Goal: Information Seeking & Learning: Learn about a topic

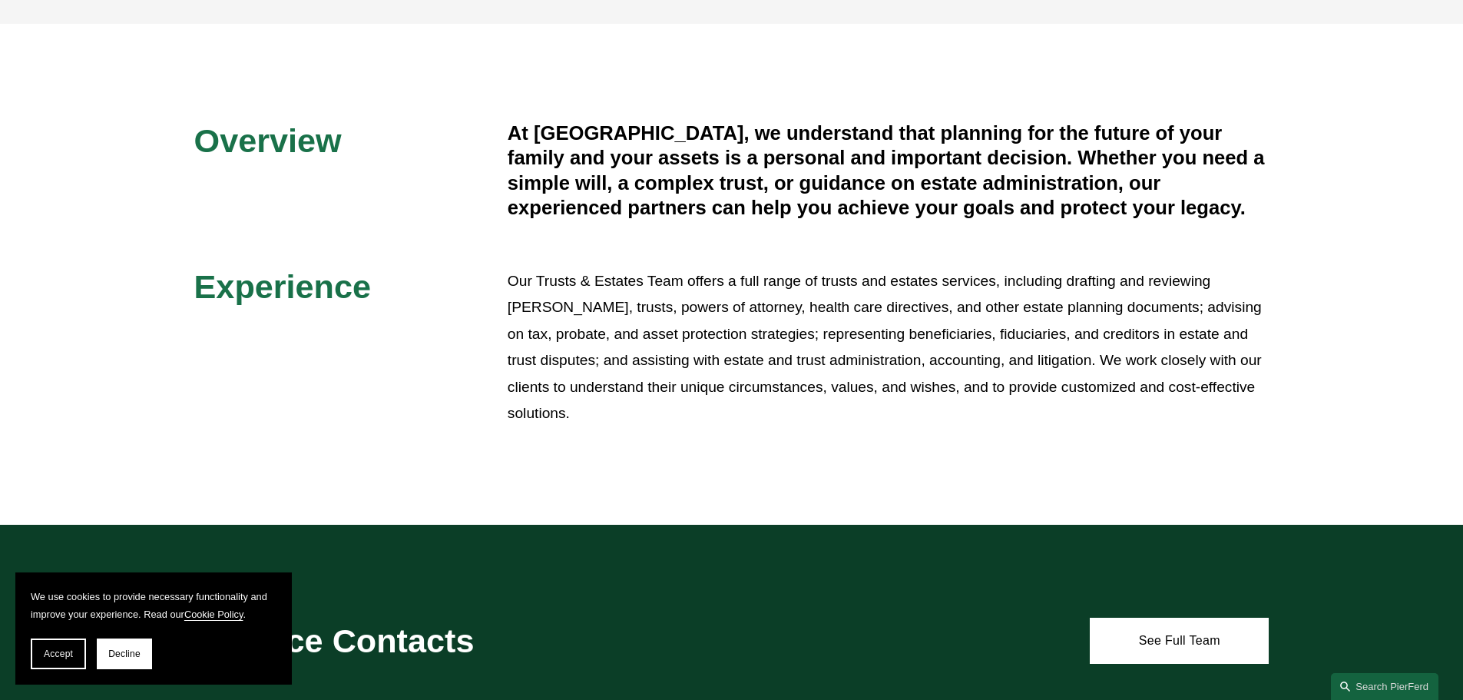
scroll to position [538, 0]
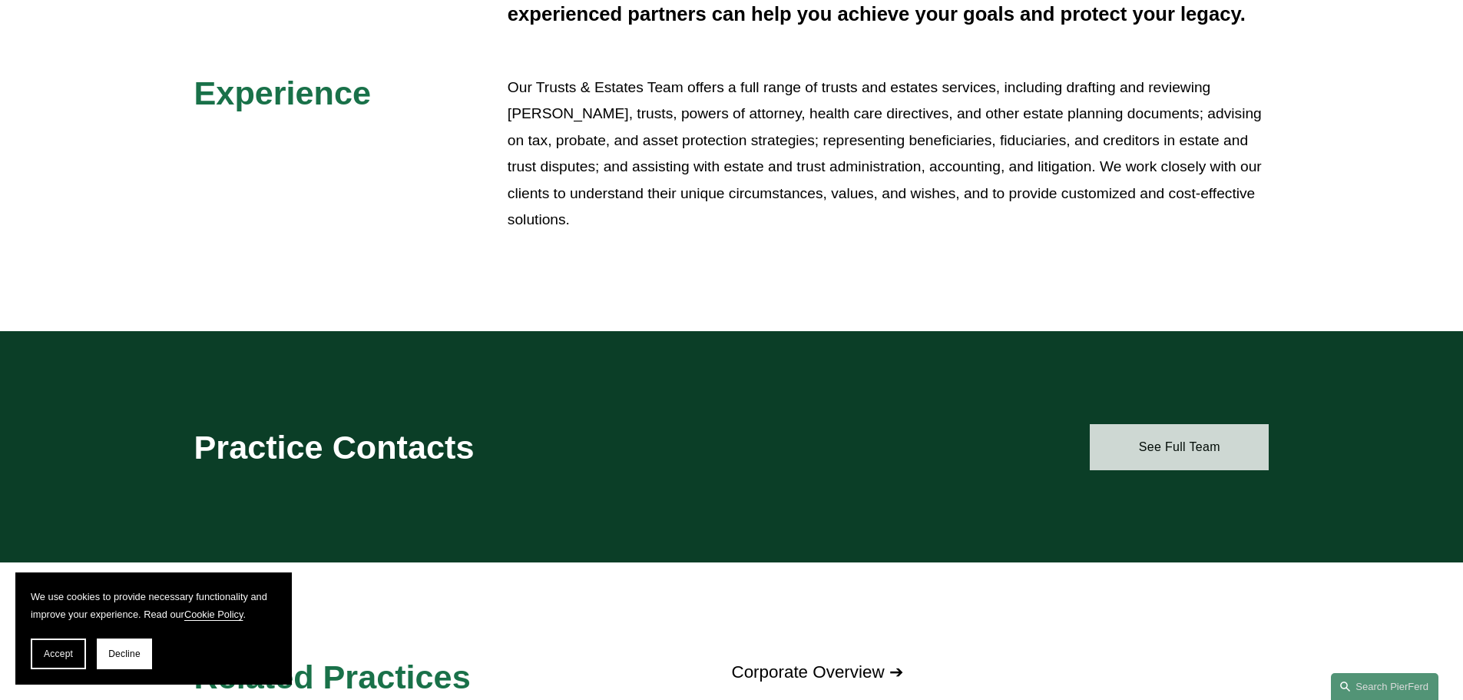
click at [1134, 445] on link "See Full Team" at bounding box center [1179, 447] width 179 height 46
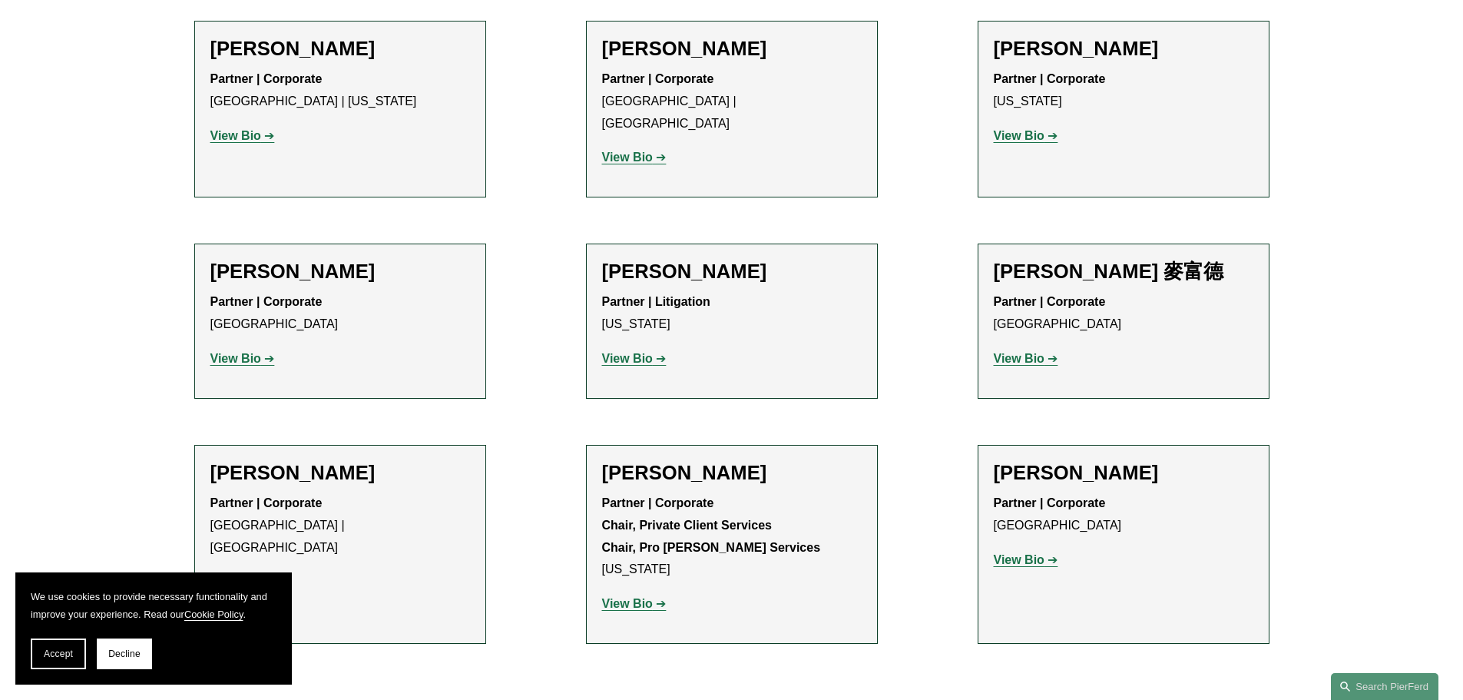
scroll to position [768, 0]
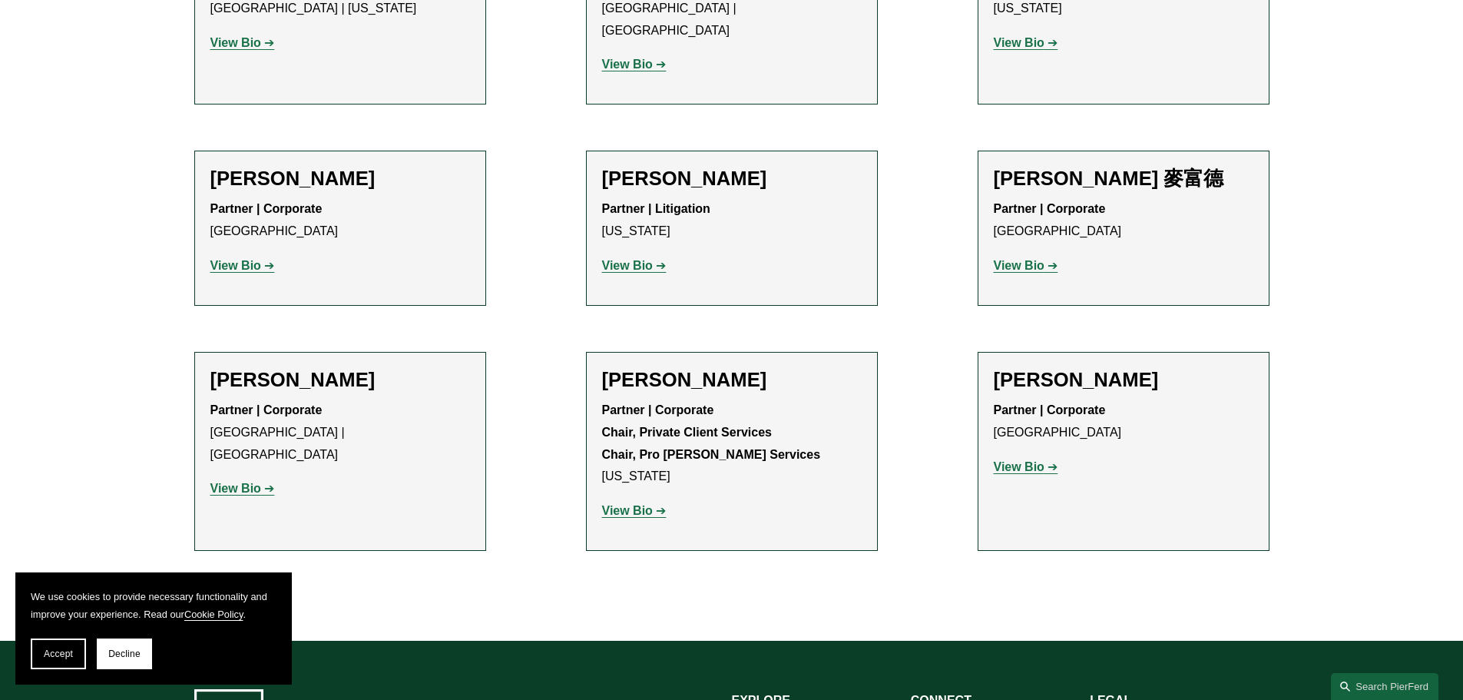
click at [256, 481] on strong "View Bio" at bounding box center [235, 487] width 51 height 13
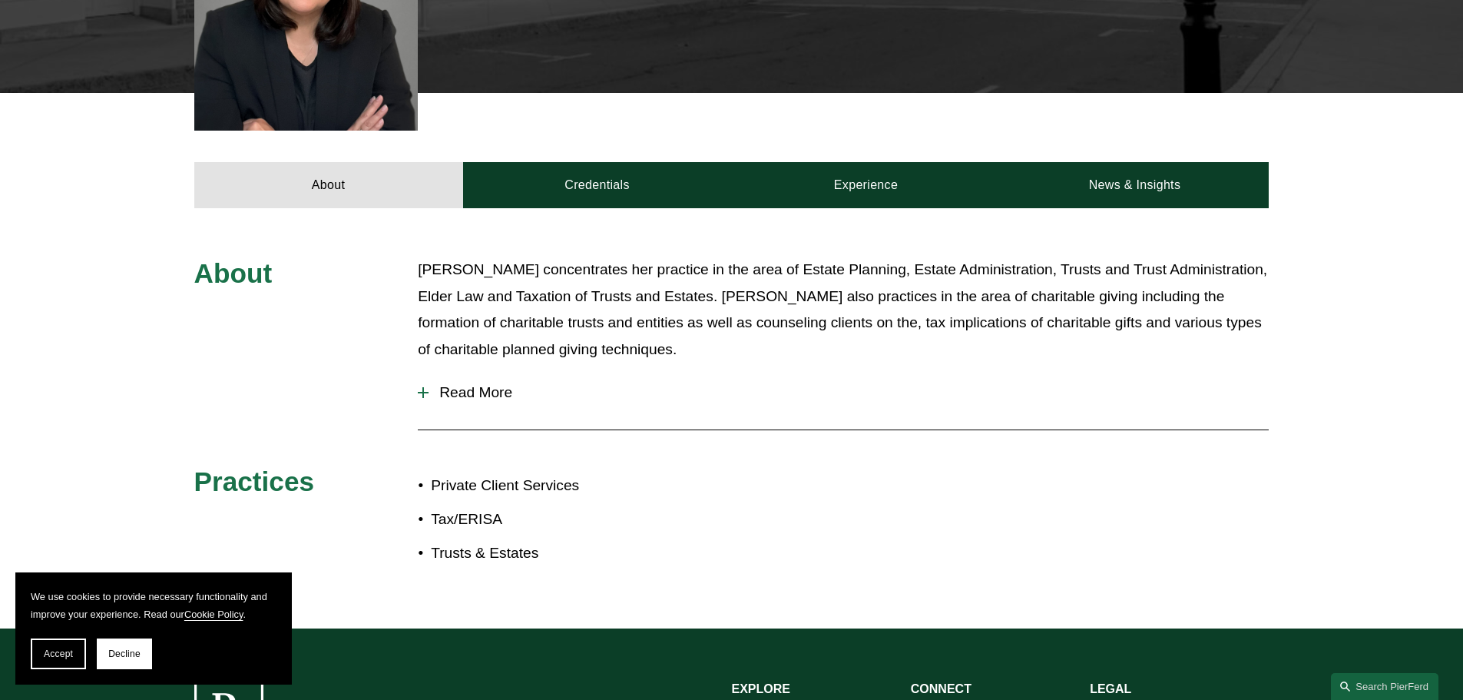
scroll to position [574, 0]
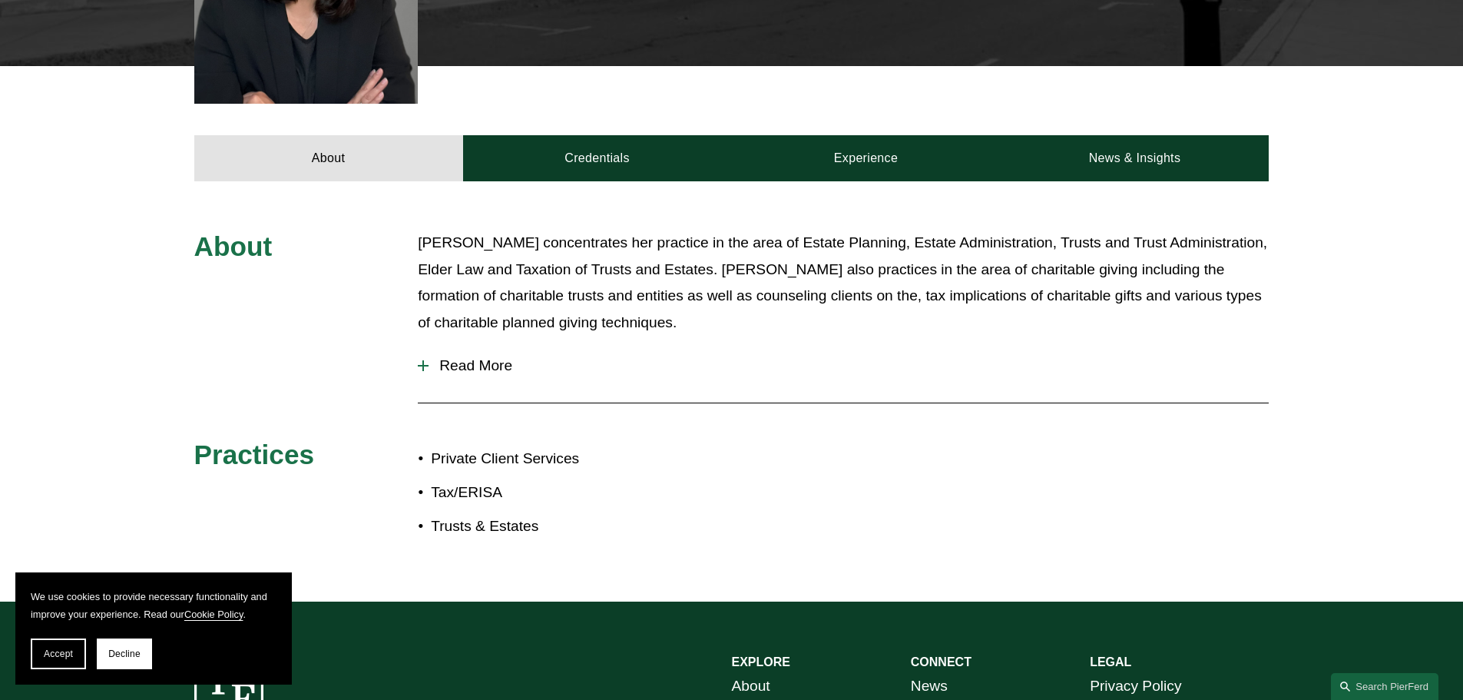
click at [475, 357] on span "Read More" at bounding box center [848, 365] width 840 height 17
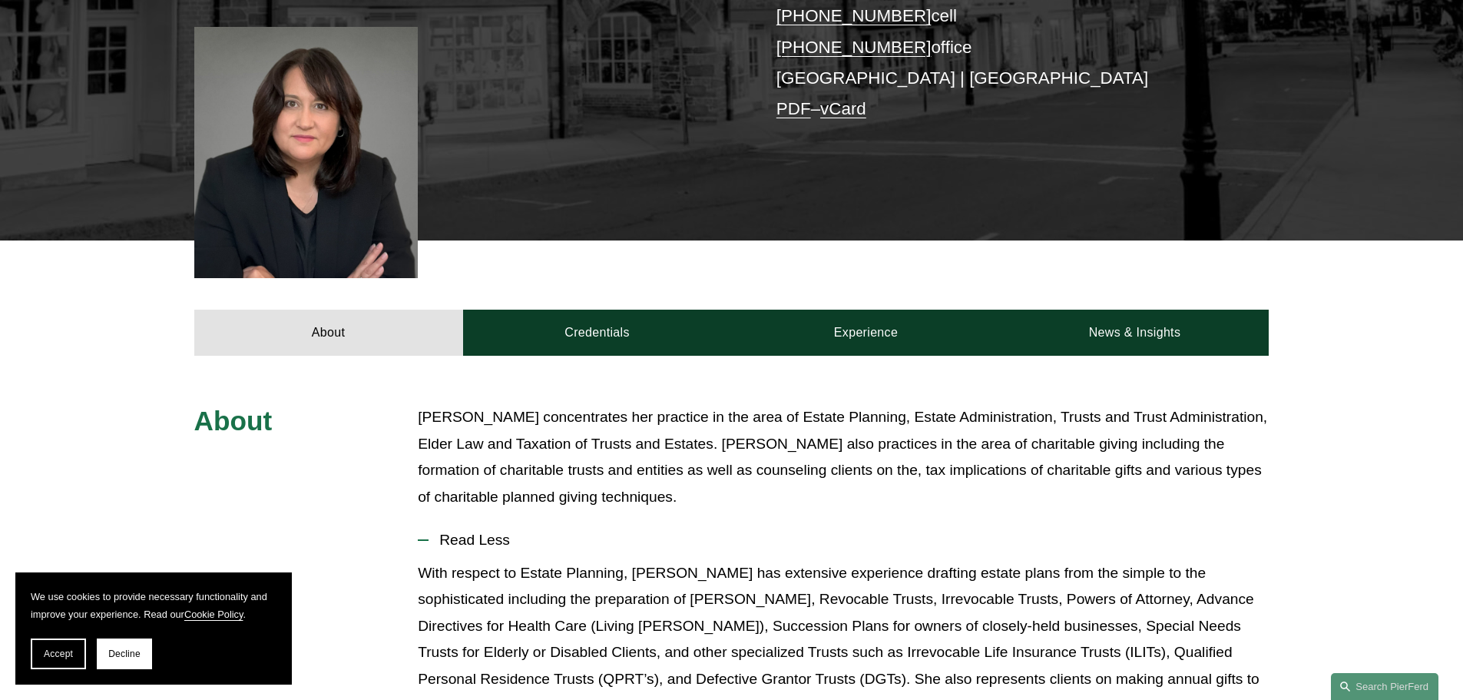
scroll to position [297, 0]
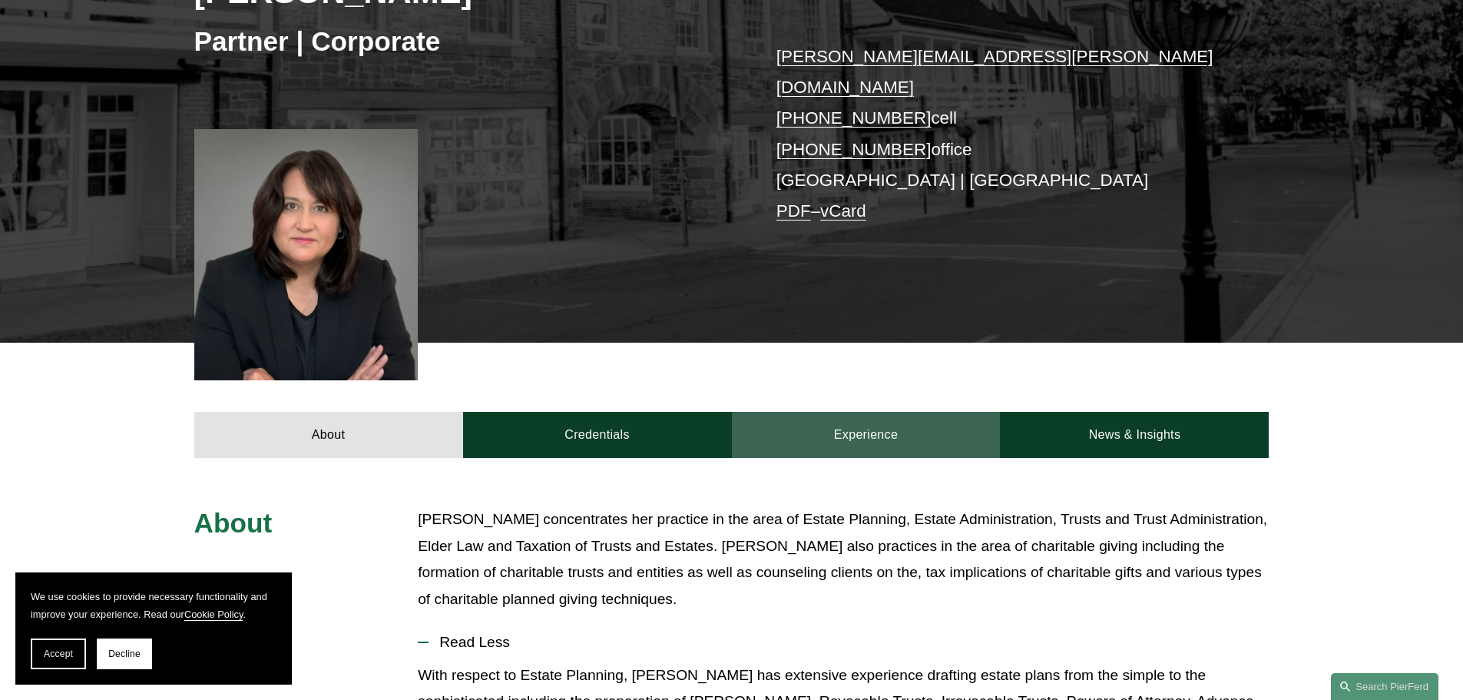
click at [878, 418] on link "Experience" at bounding box center [866, 435] width 269 height 46
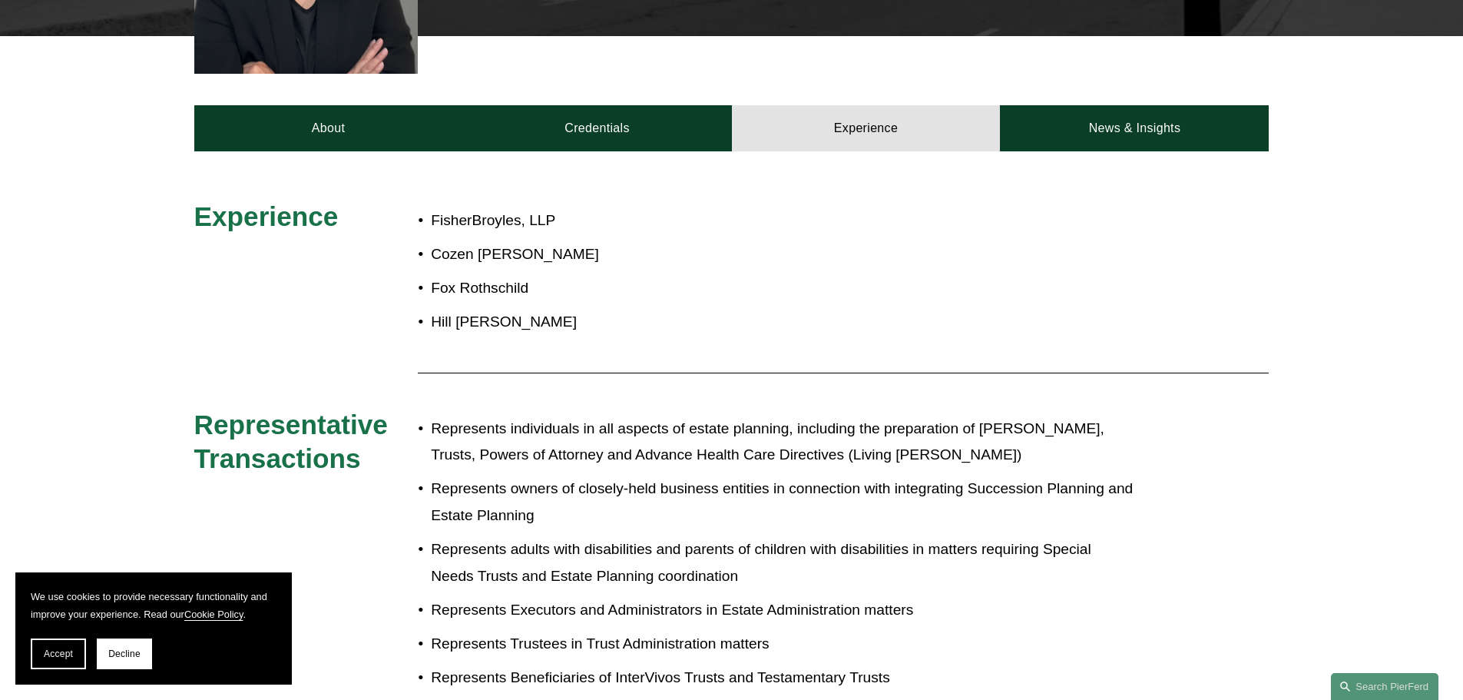
scroll to position [604, 0]
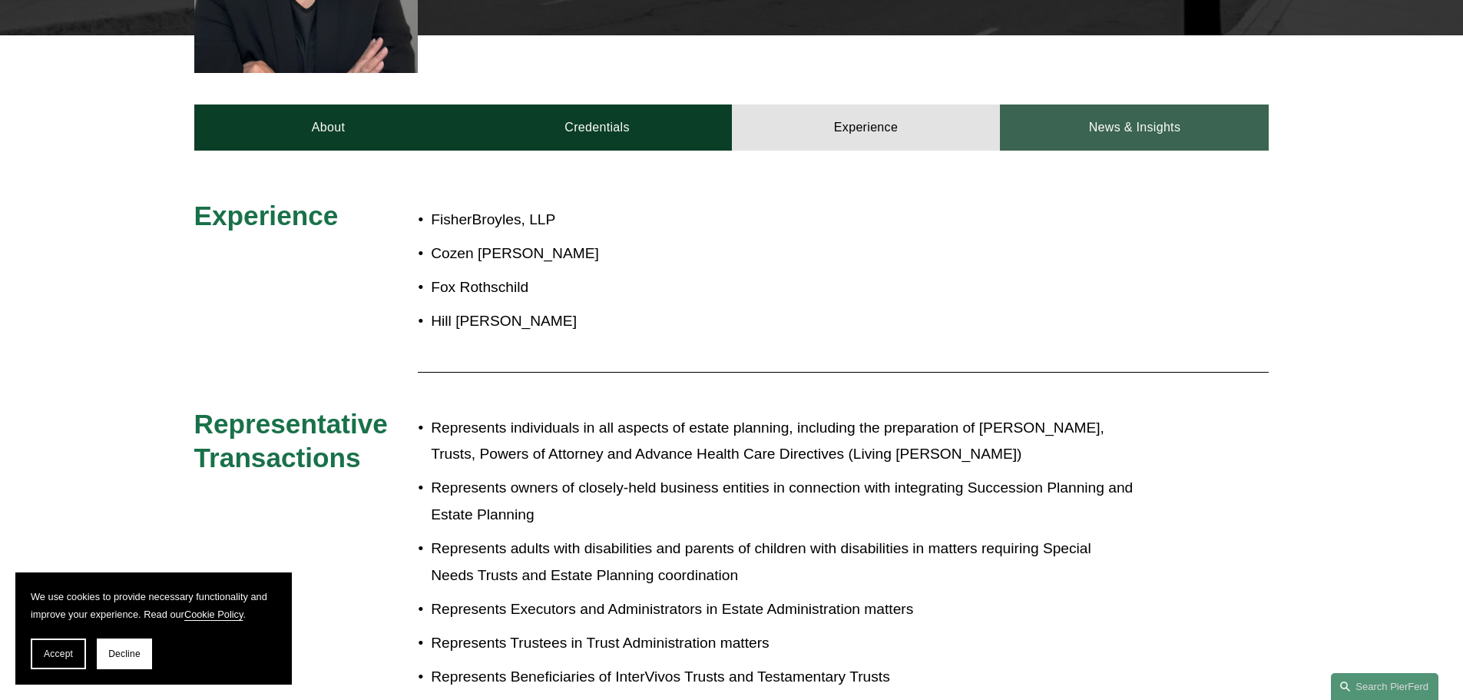
click at [1142, 123] on link "News & Insights" at bounding box center [1134, 127] width 269 height 46
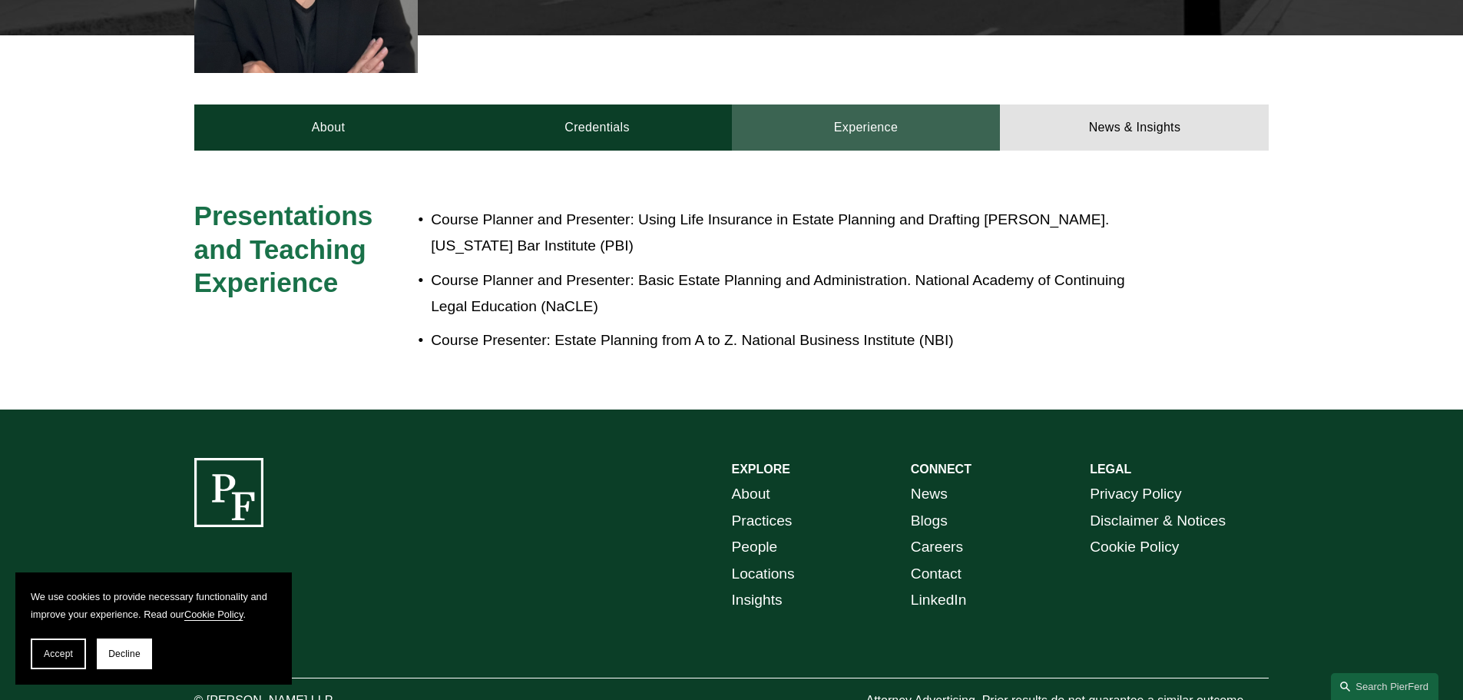
click at [895, 105] on link "Experience" at bounding box center [866, 127] width 269 height 46
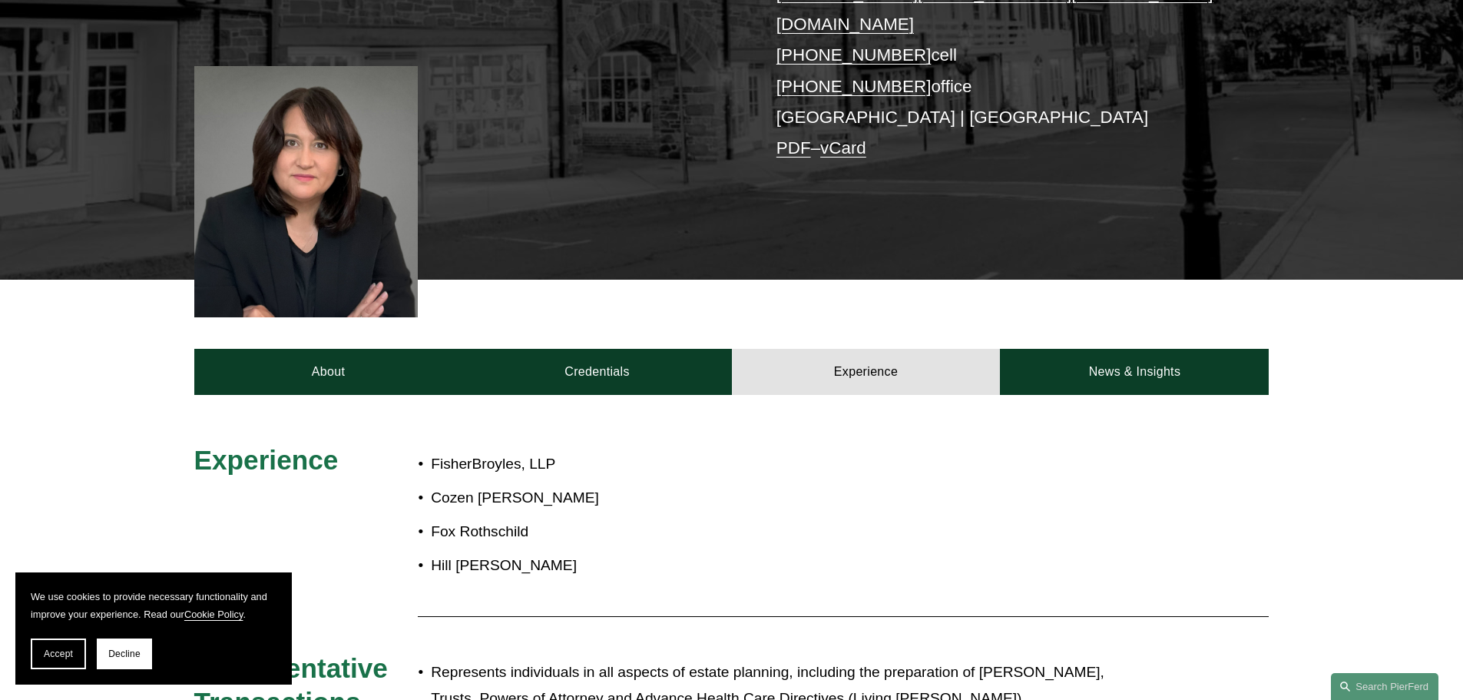
scroll to position [213, 0]
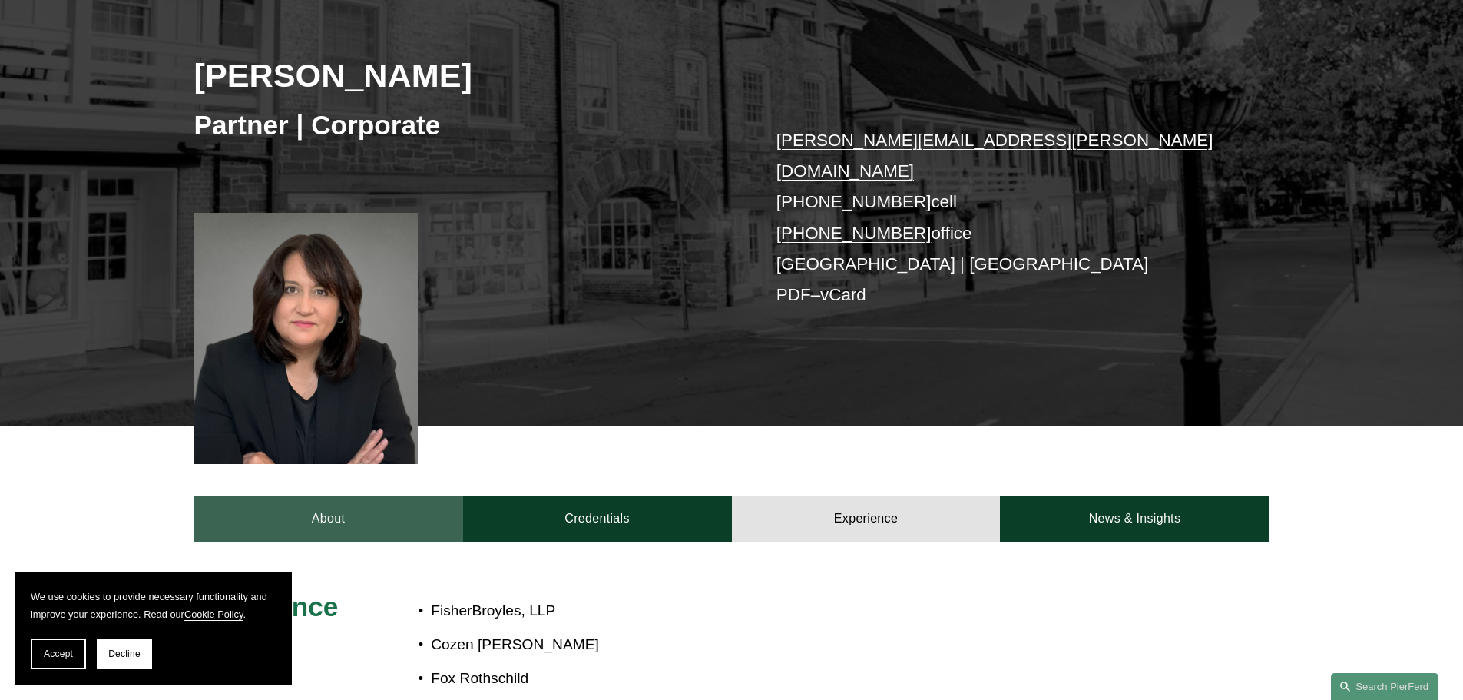
click at [371, 495] on link "About" at bounding box center [328, 518] width 269 height 46
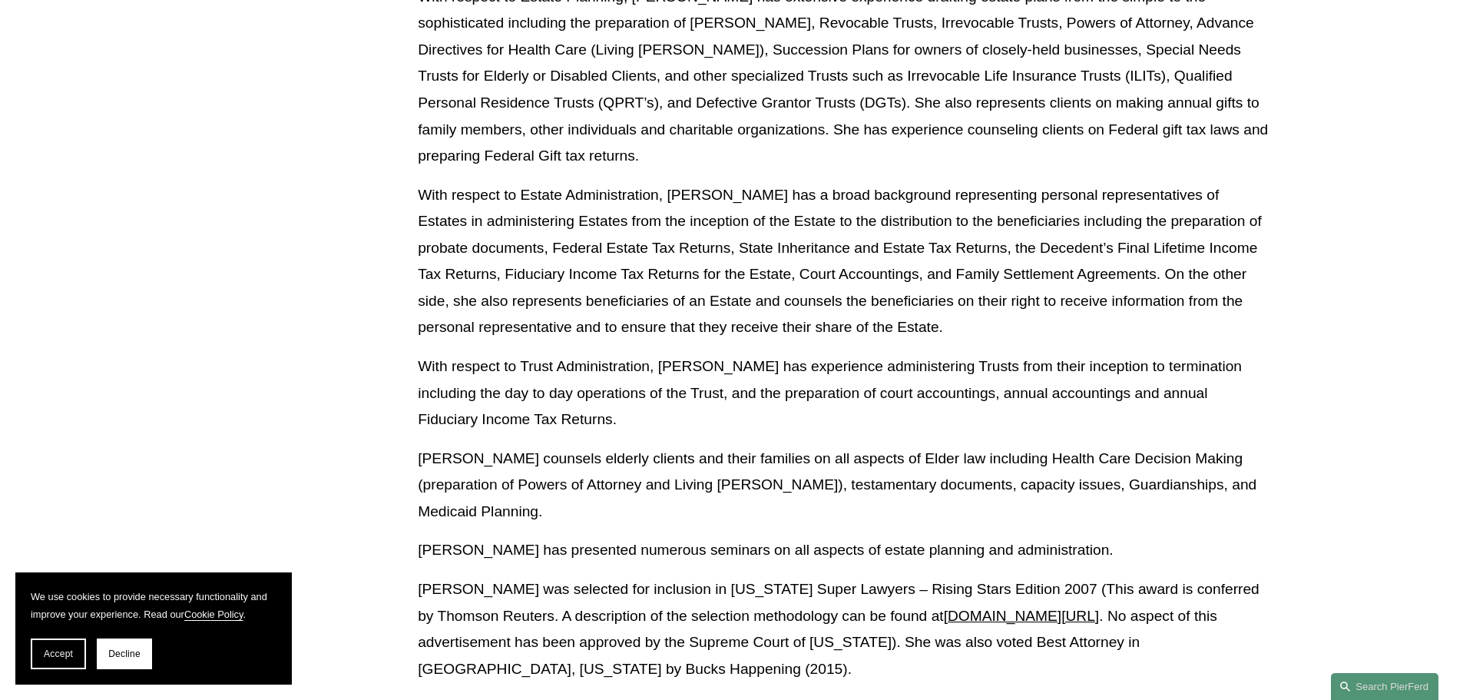
scroll to position [981, 0]
